Goal: Find specific page/section: Find specific page/section

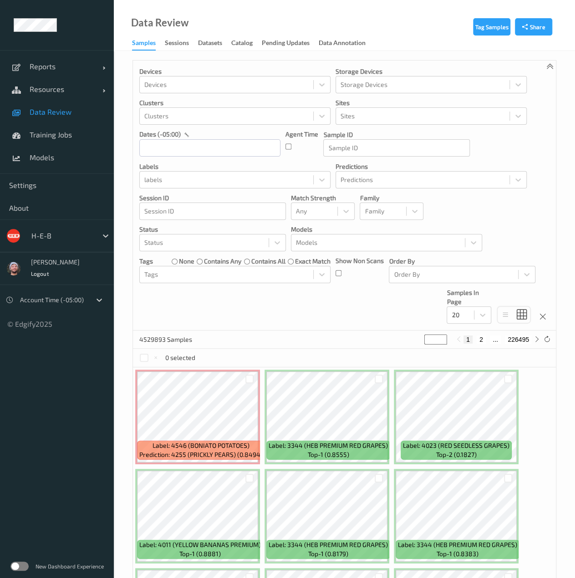
click at [18, 563] on label at bounding box center [19, 566] width 18 height 9
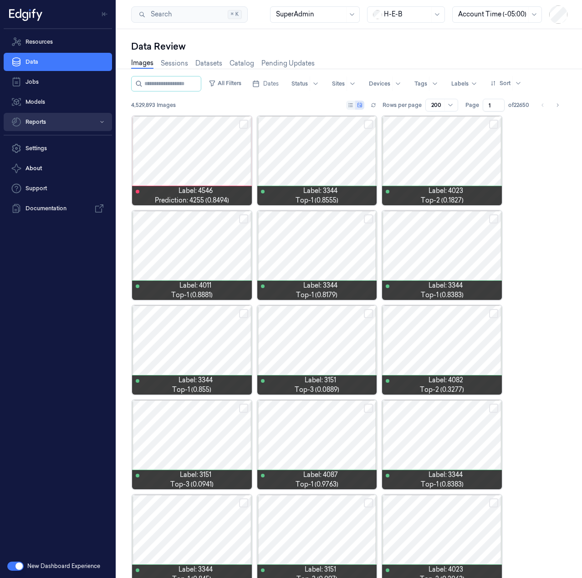
click at [66, 121] on button "Reports" at bounding box center [58, 122] width 108 height 18
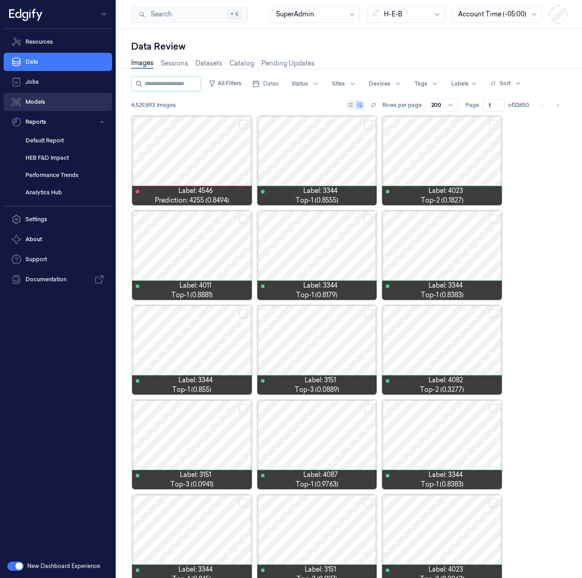
click at [40, 97] on link "Models" at bounding box center [58, 102] width 108 height 18
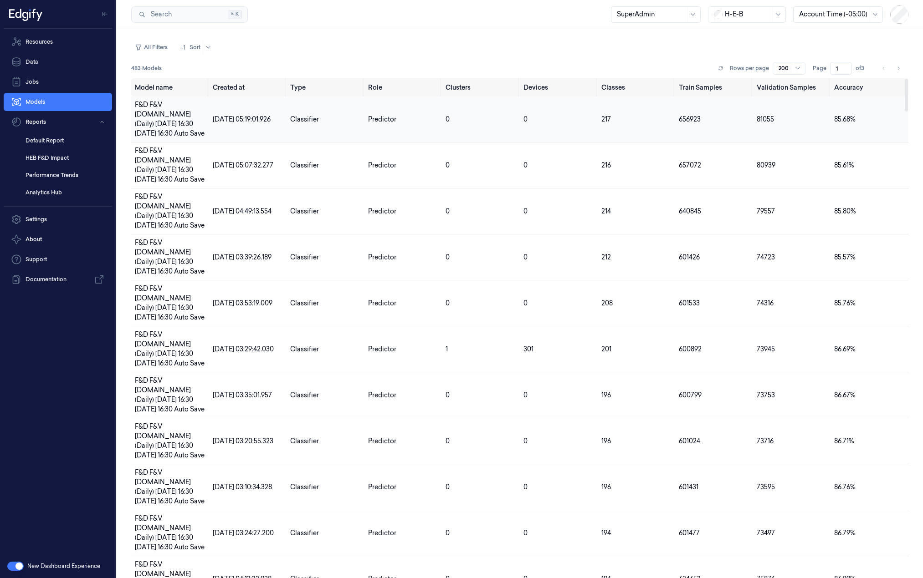
click at [201, 113] on span "F&D F&V v4.6.ST (Daily) 2025-08-16 16:30 2025-08-16 16:30 Auto Save" at bounding box center [170, 119] width 70 height 37
click at [57, 48] on link "Resources" at bounding box center [58, 42] width 108 height 18
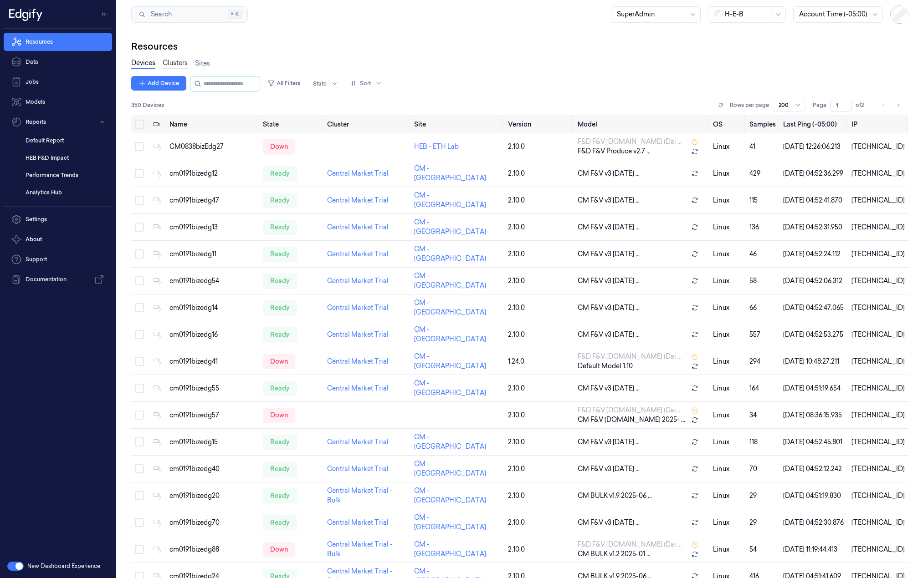
click at [164, 62] on link "Clusters" at bounding box center [175, 63] width 25 height 10
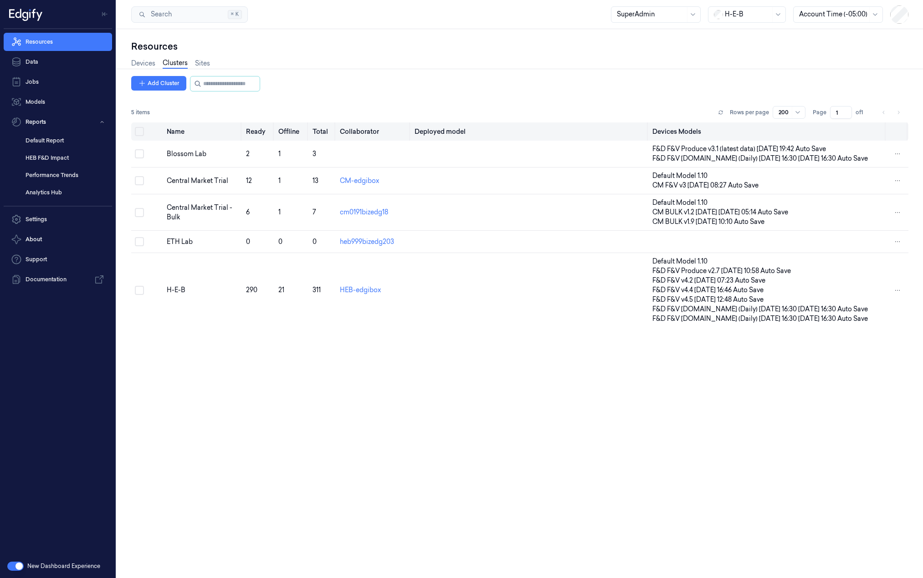
click at [139, 129] on button "Select all" at bounding box center [139, 131] width 9 height 9
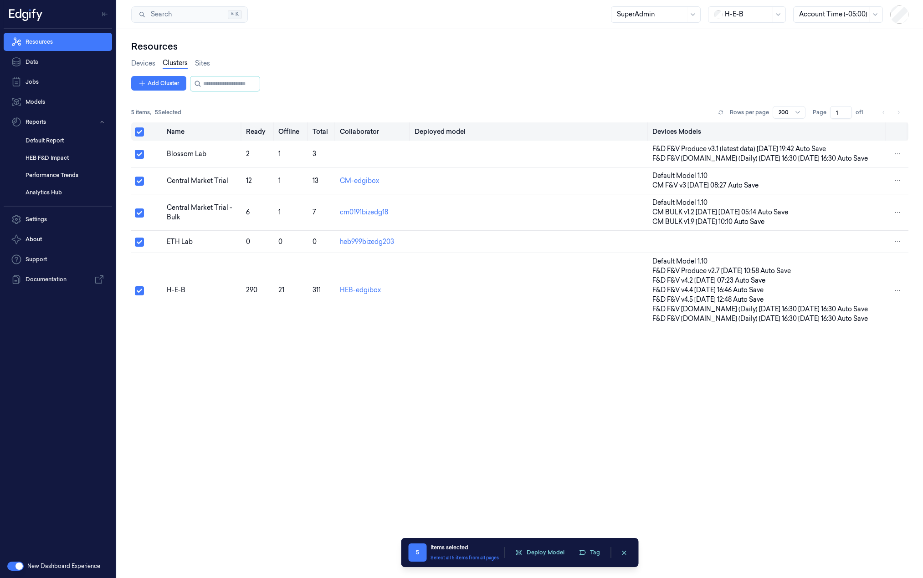
click at [139, 129] on button "Select all" at bounding box center [139, 132] width 9 height 9
